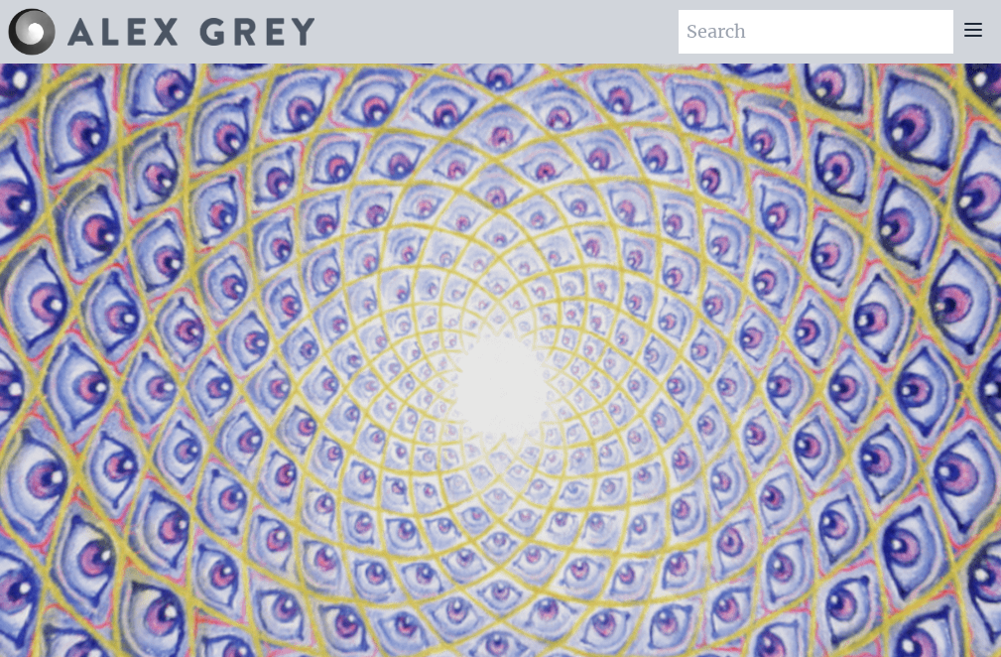
click at [730, 32] on input "search" at bounding box center [816, 32] width 275 height 44
type input "painting of man sitting in mesh like fabric like"
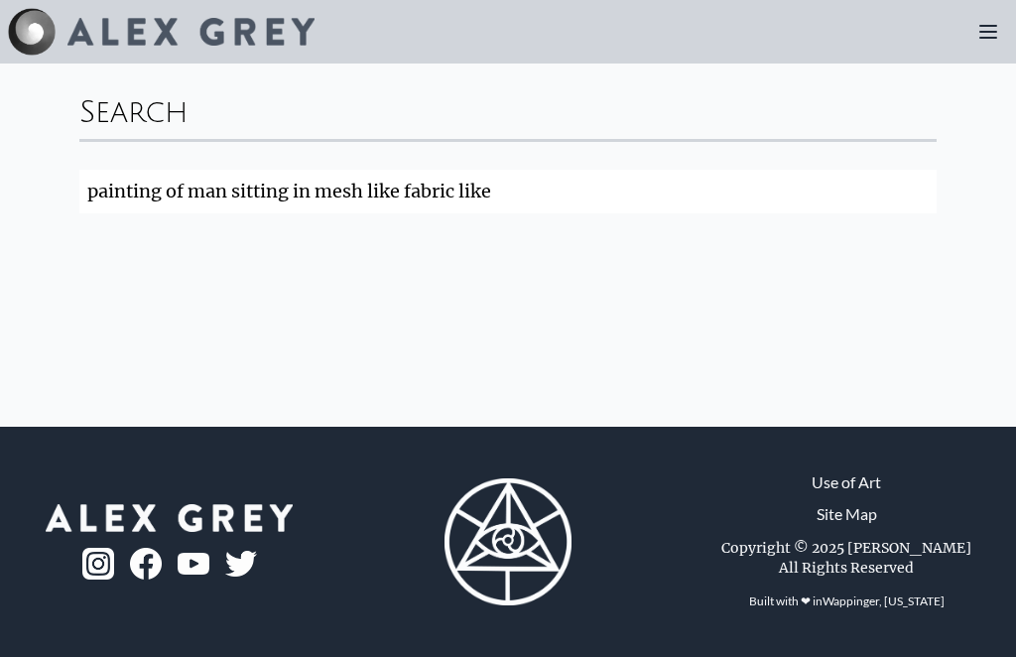
click at [919, 194] on input "painting of man sitting in mesh like fabric like" at bounding box center [508, 192] width 858 height 44
click button "Search" at bounding box center [0, 0] width 0 height 0
type input "a"
type input "painting of man sitting in mesh like fabric like"
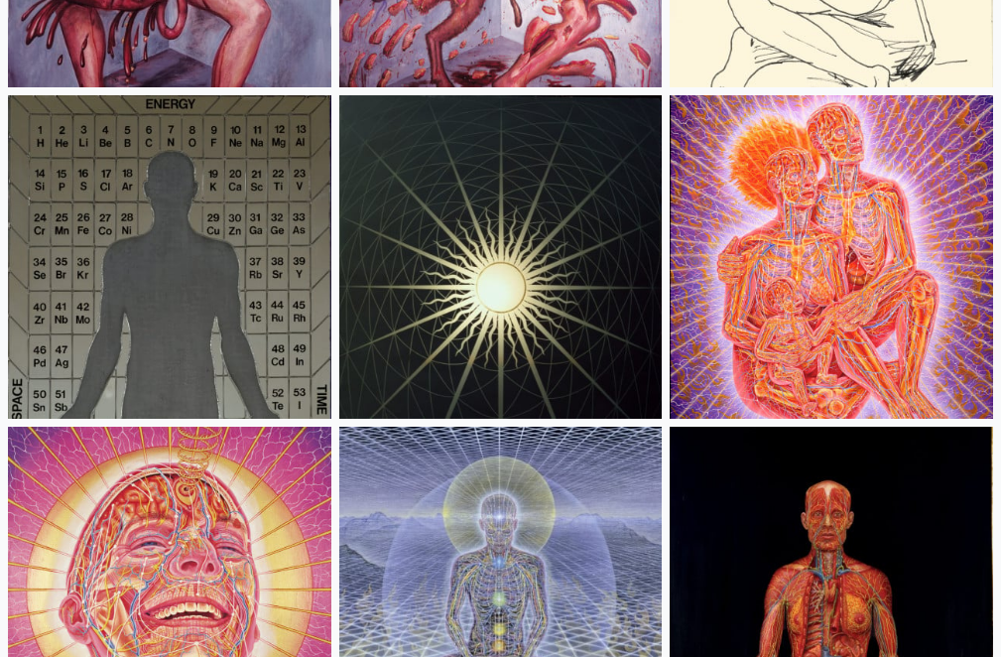
scroll to position [29033, 0]
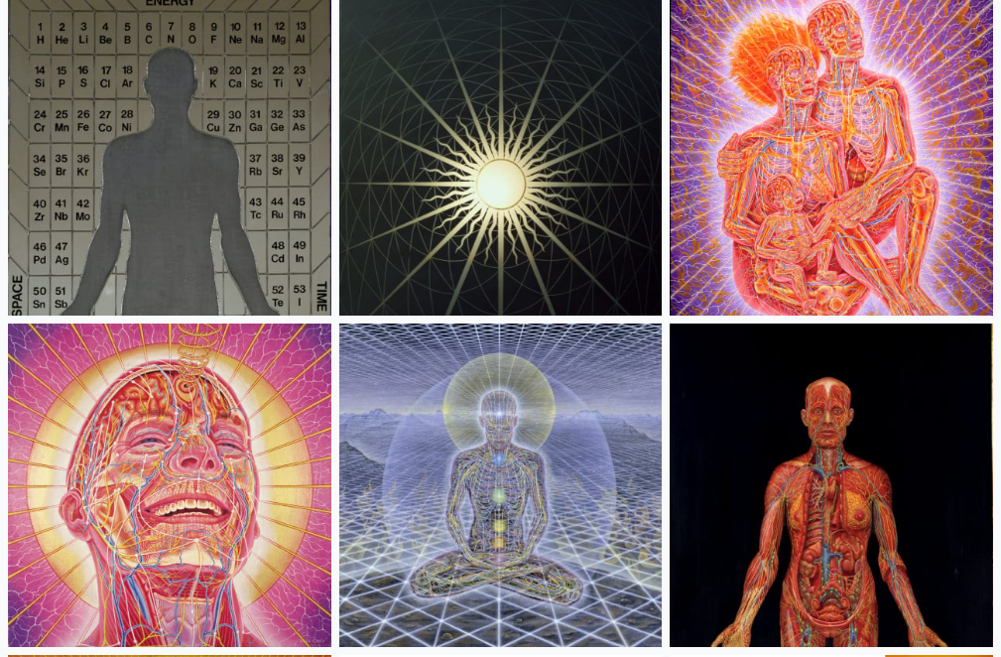
click at [493, 348] on img at bounding box center [501, 486] width 324 height 324
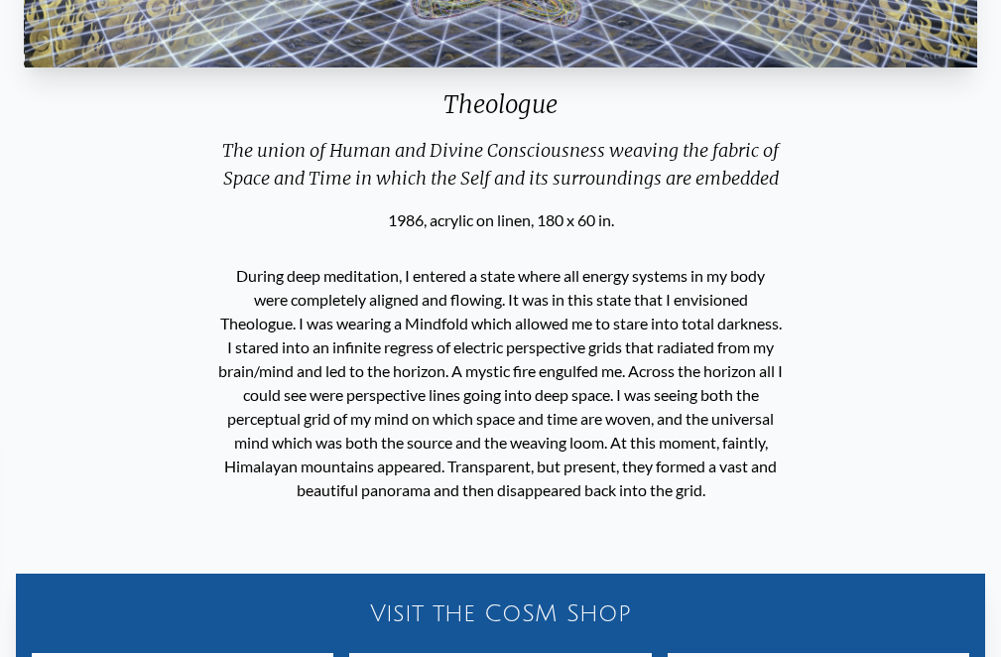
scroll to position [216, 0]
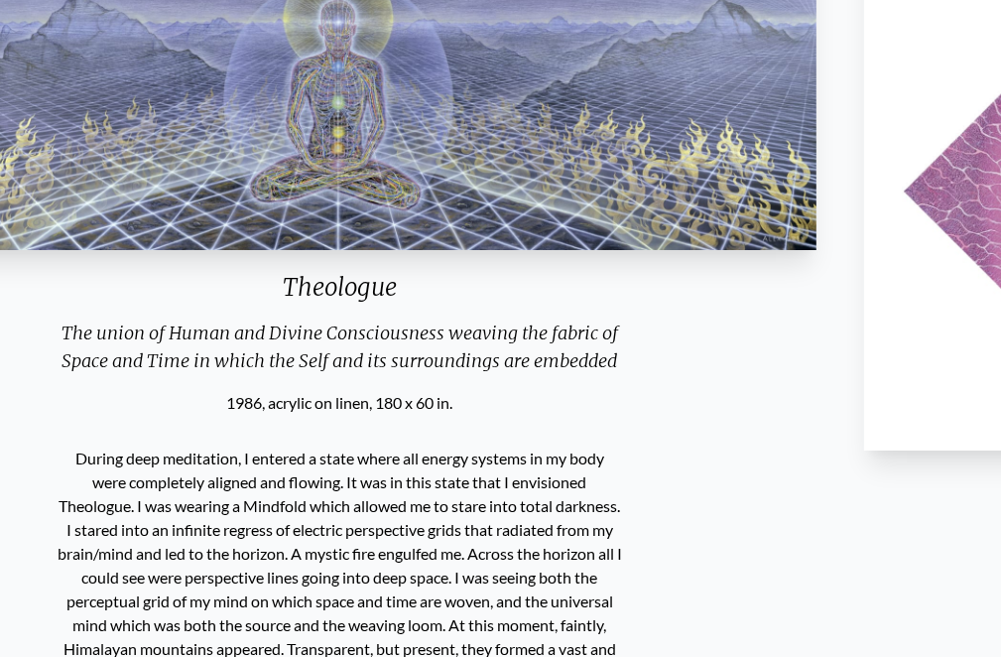
click at [461, 386] on div "Theologue The union of Human and Divine Consciousness weaving the fabric of Spa…" at bounding box center [340, 171] width 970 height 488
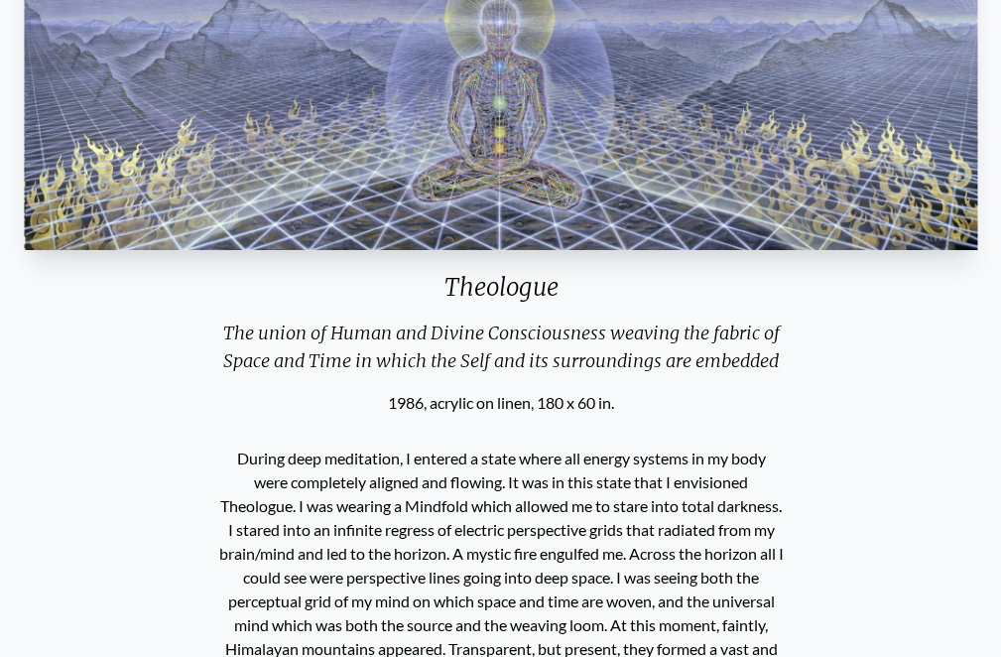
click at [227, 238] on div "Theologue The union of Human and Divine Consciousness weaving the fabric of Spa…" at bounding box center [502, 171] width 970 height 488
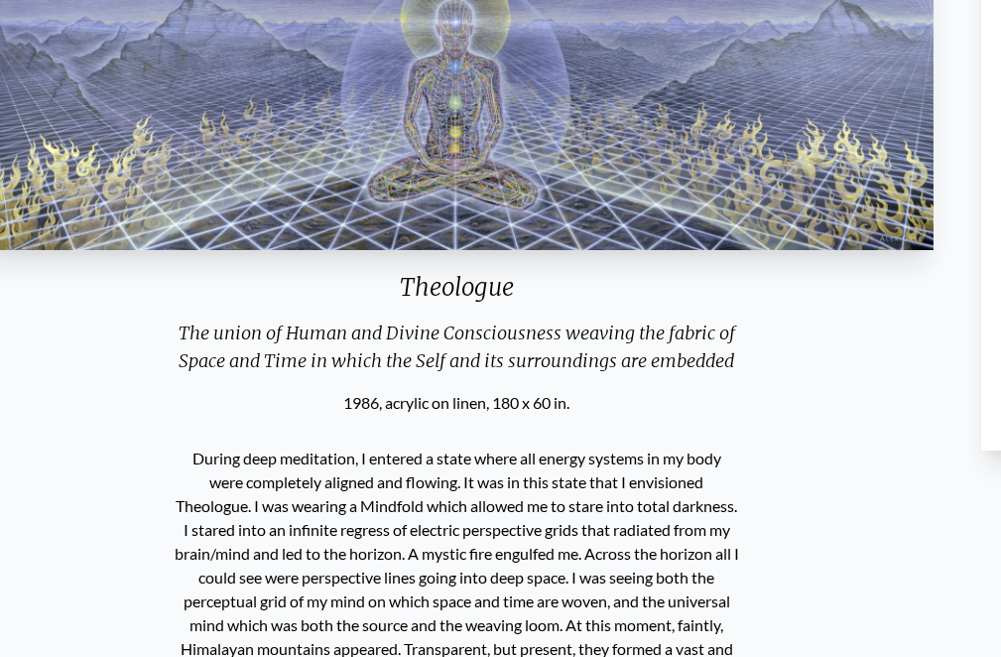
click at [699, 230] on div "Theologue The union of Human and Divine Consciousness weaving the fabric of Spa…" at bounding box center [457, 171] width 970 height 488
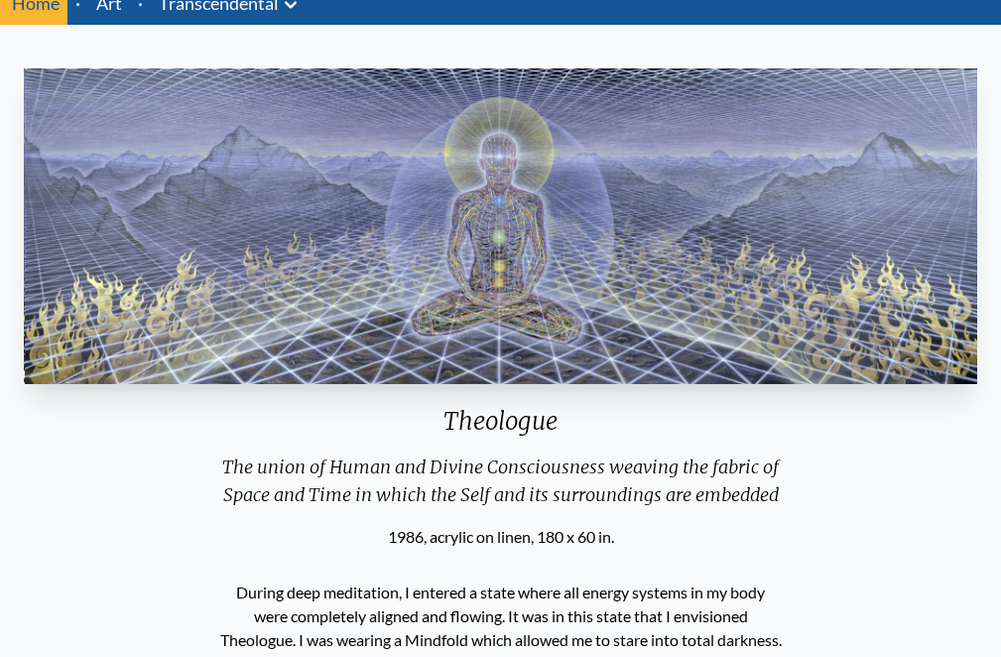
scroll to position [0, 0]
